Goal: Navigation & Orientation: Find specific page/section

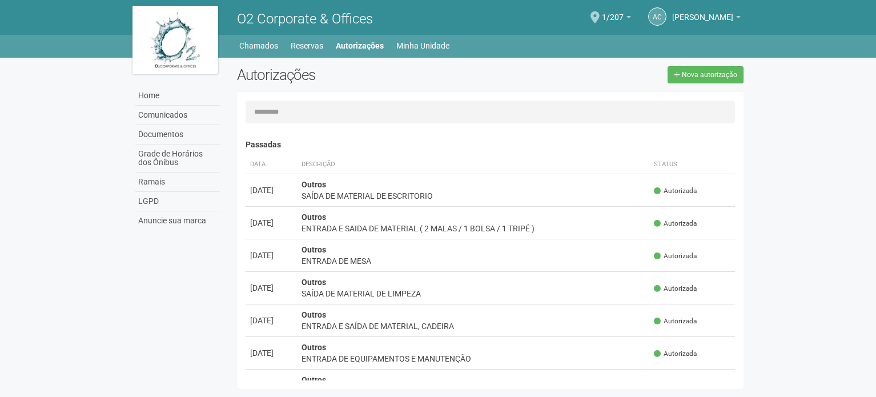
scroll to position [18, 0]
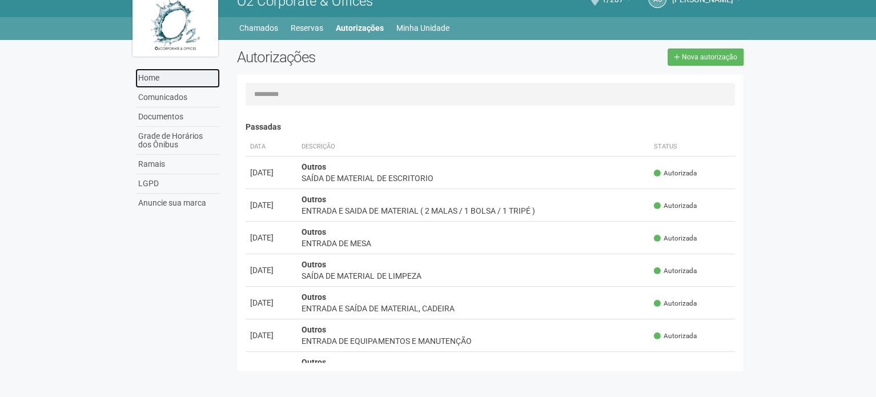
click at [178, 75] on link "Home" at bounding box center [177, 78] width 84 height 19
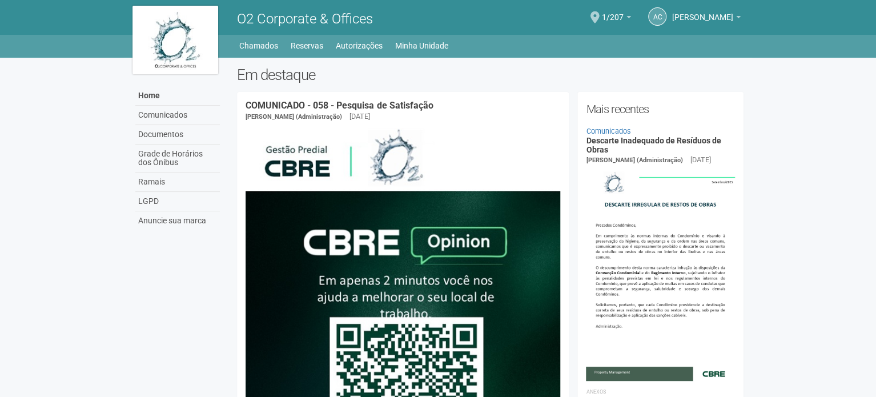
click at [611, 18] on div "AC [PERSON_NAME] [PERSON_NAME] [EMAIL_ADDRESS][DOMAIN_NAME] Meu perfil Alterar …" at bounding box center [621, 17] width 250 height 31
